Goal: Find specific page/section: Find specific page/section

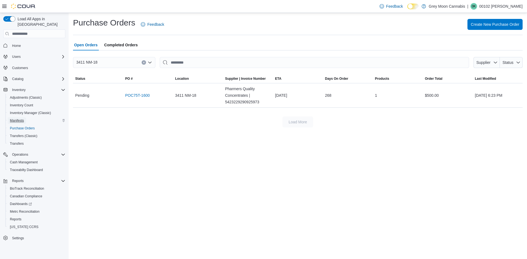
click at [19, 118] on span "Manifests" at bounding box center [17, 120] width 14 height 4
